Goal: Subscribe to service/newsletter

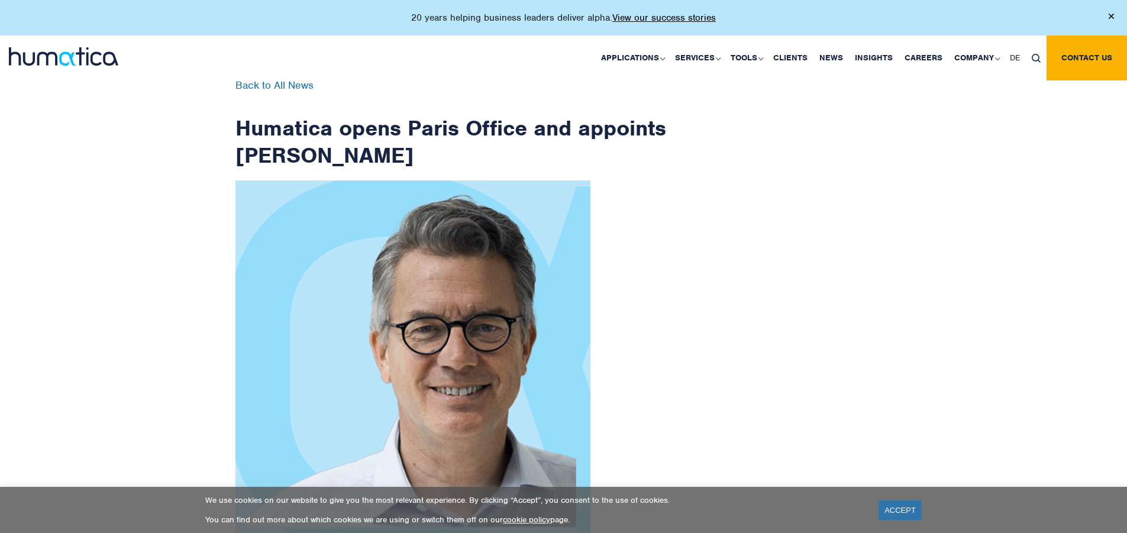
scroll to position [1888, 0]
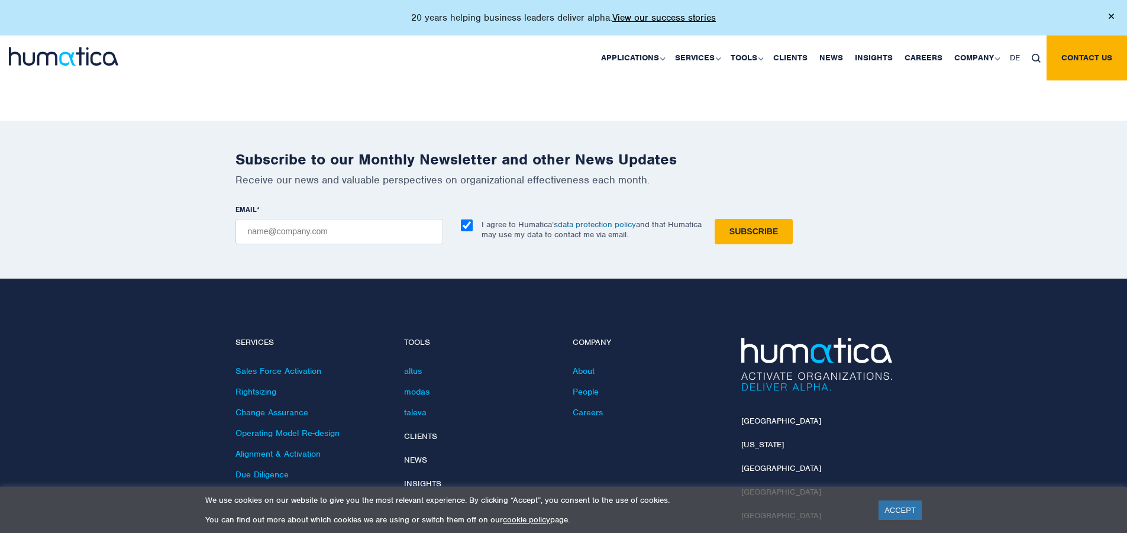
checkbox input "true"
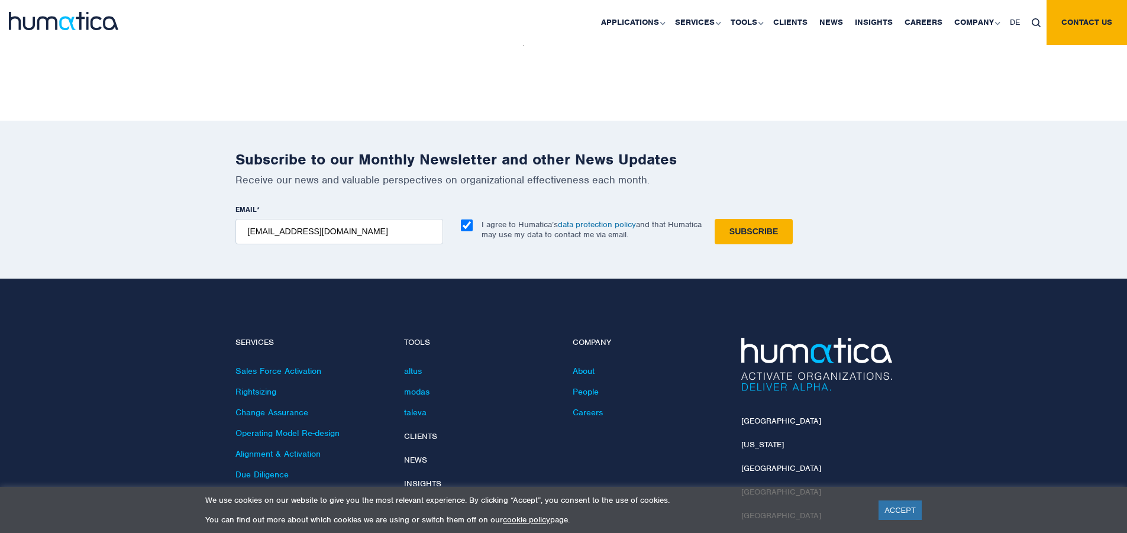
type input "[EMAIL_ADDRESS][DOMAIN_NAME]"
click at [715, 219] on input "Subscribe" at bounding box center [754, 231] width 78 height 25
